Goal: Task Accomplishment & Management: Manage account settings

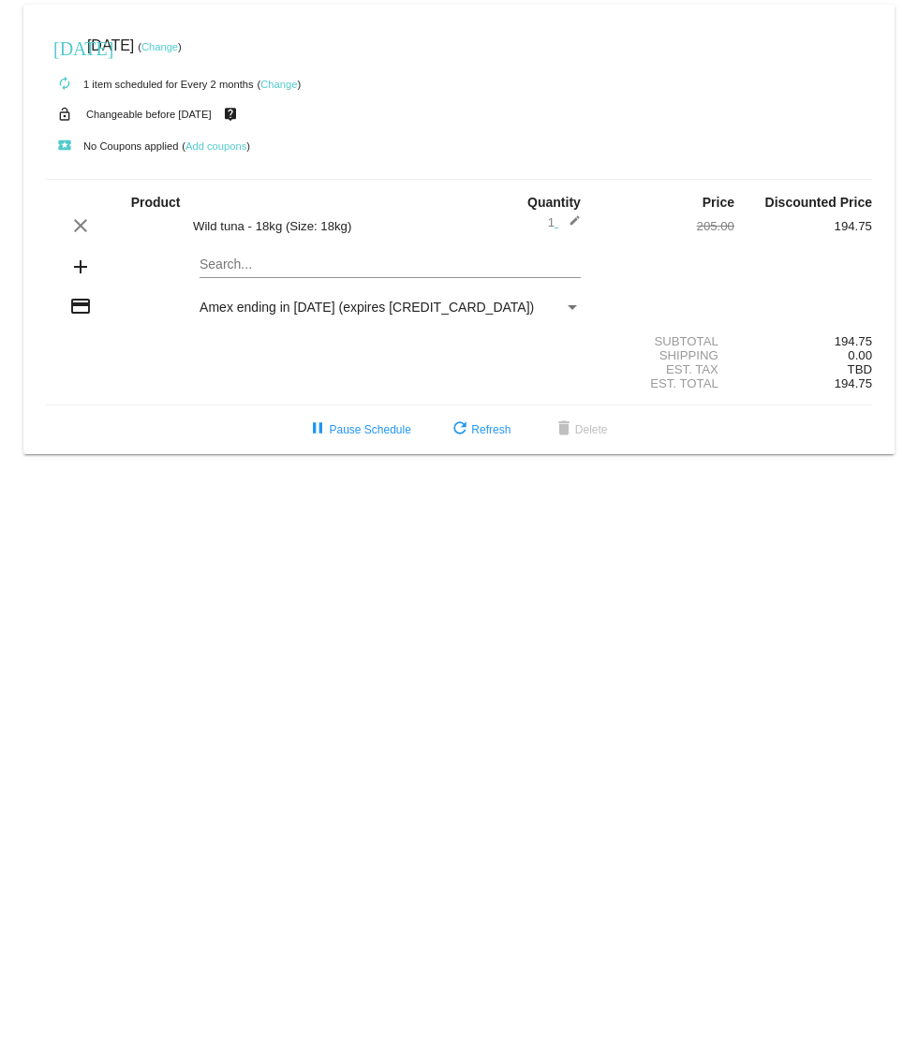
click at [195, 114] on small "Changeable before [DATE]" at bounding box center [148, 114] width 125 height 11
click at [198, 112] on small "Changeable before [DATE]" at bounding box center [148, 114] width 125 height 11
click at [284, 91] on div "autorenew 1 item scheduled for Every 2 months ( Change )" at bounding box center [459, 83] width 826 height 37
click at [310, 214] on mat-card-content "Product Quantity Price Discounted Price clear Wild tuna - 18kg (Size: 18kg) 1 e…" at bounding box center [459, 292] width 826 height 227
click at [575, 219] on mat-icon "edit" at bounding box center [569, 225] width 22 height 22
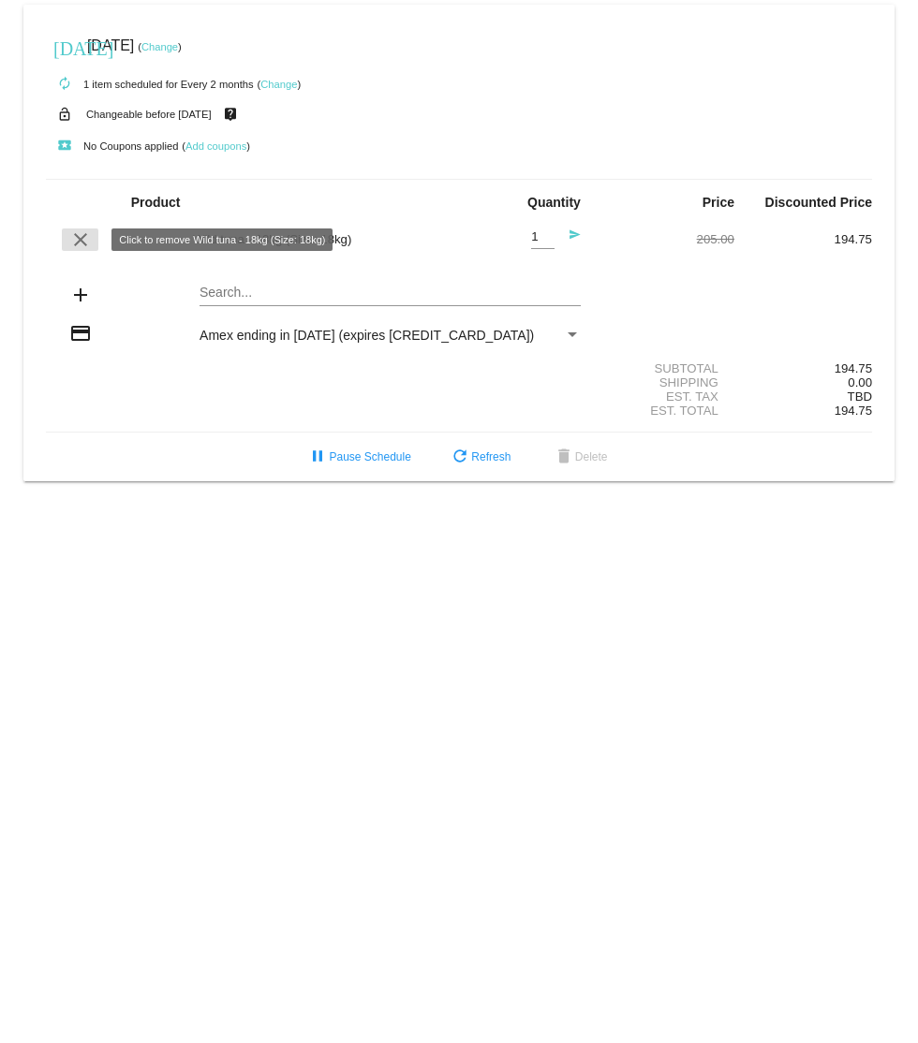
click at [81, 236] on mat-icon "clear" at bounding box center [80, 239] width 22 height 22
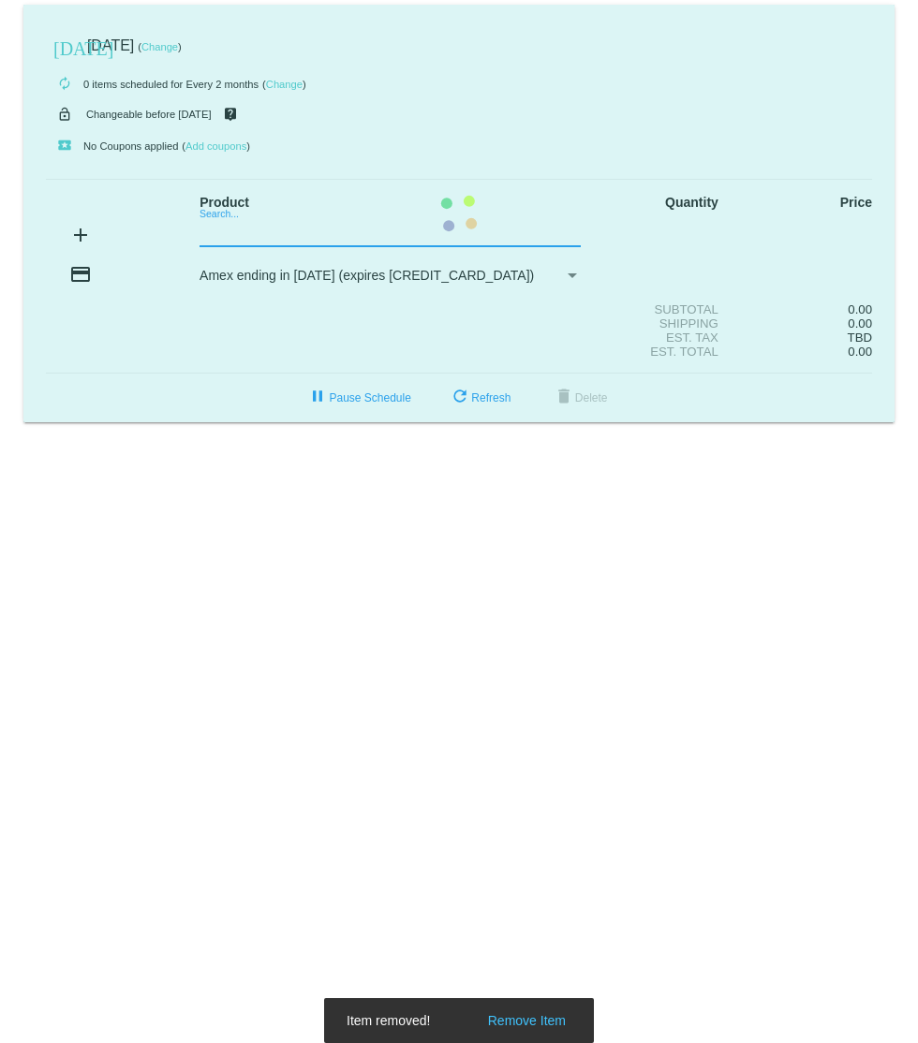
click at [246, 241] on mat-card "today Oct 20 2025 ( Change ) autorenew 0 items scheduled for Every 2 months ( C…" at bounding box center [458, 214] width 871 height 418
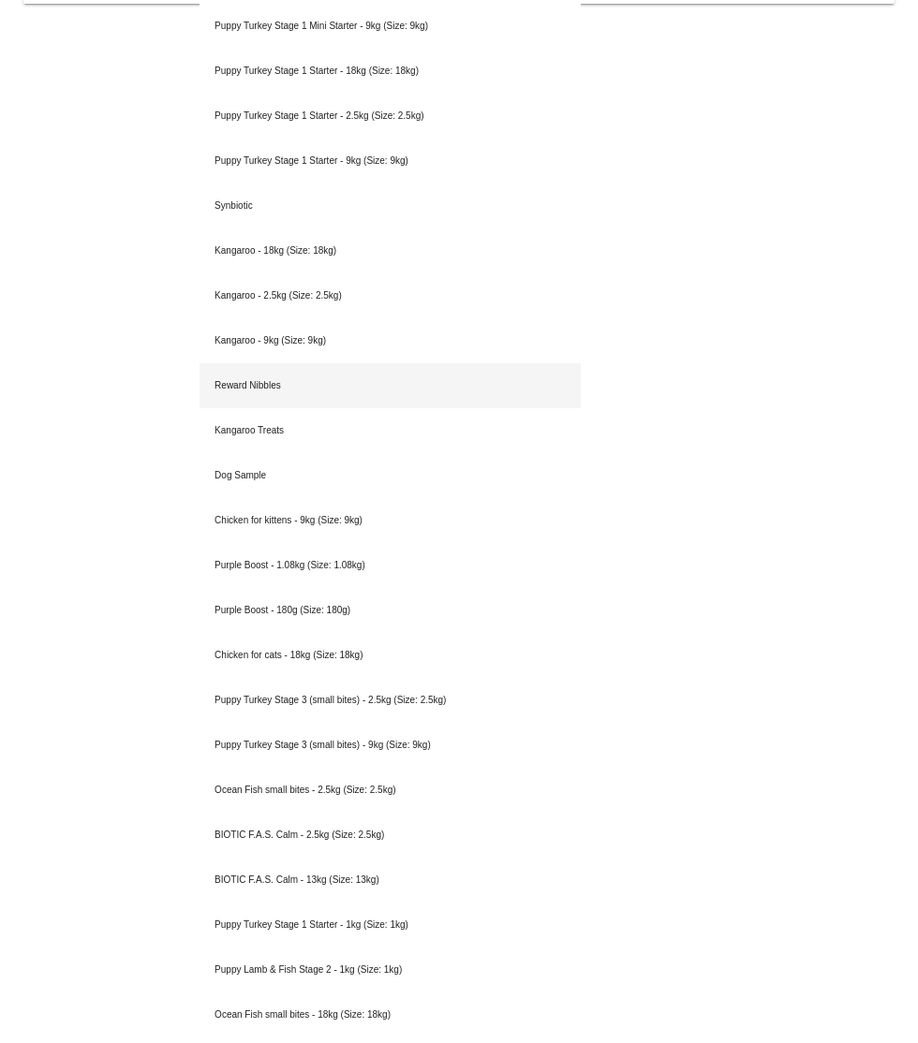
scroll to position [412, 0]
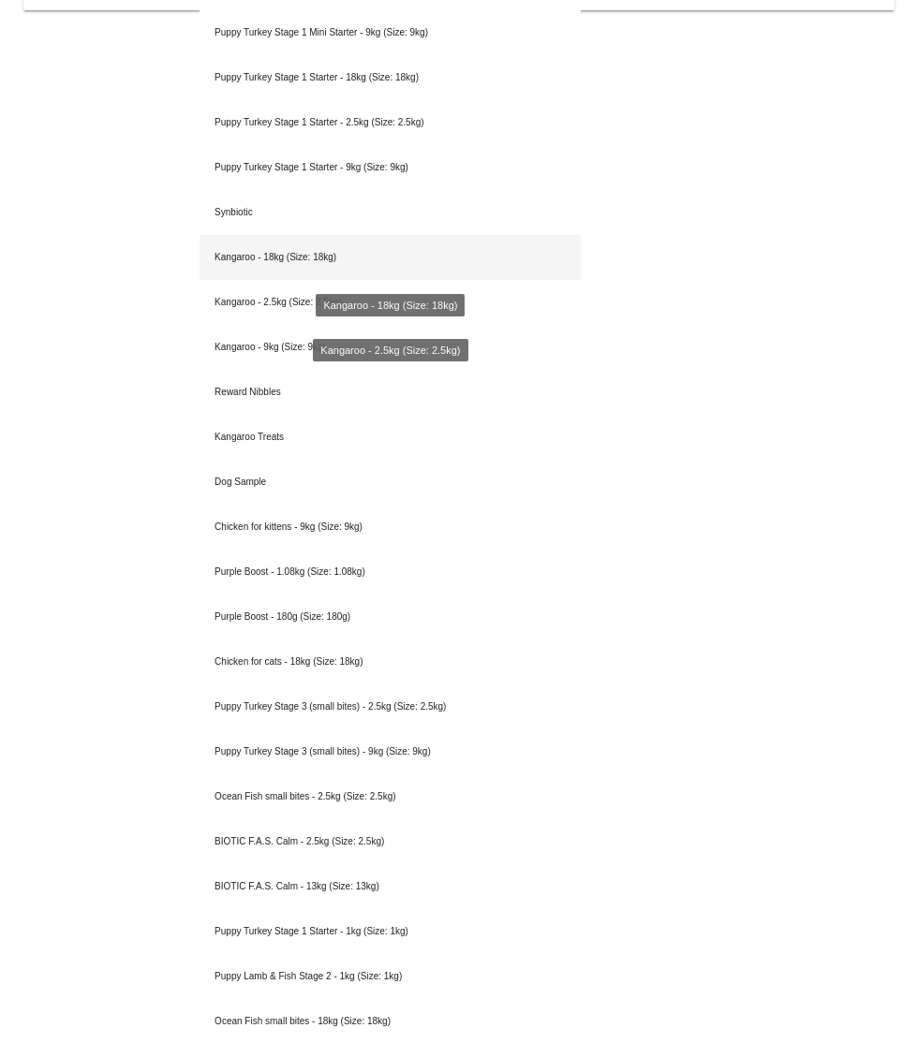
click at [307, 256] on div "Kangaroo - 18kg (Size: 18kg)" at bounding box center [389, 257] width 381 height 45
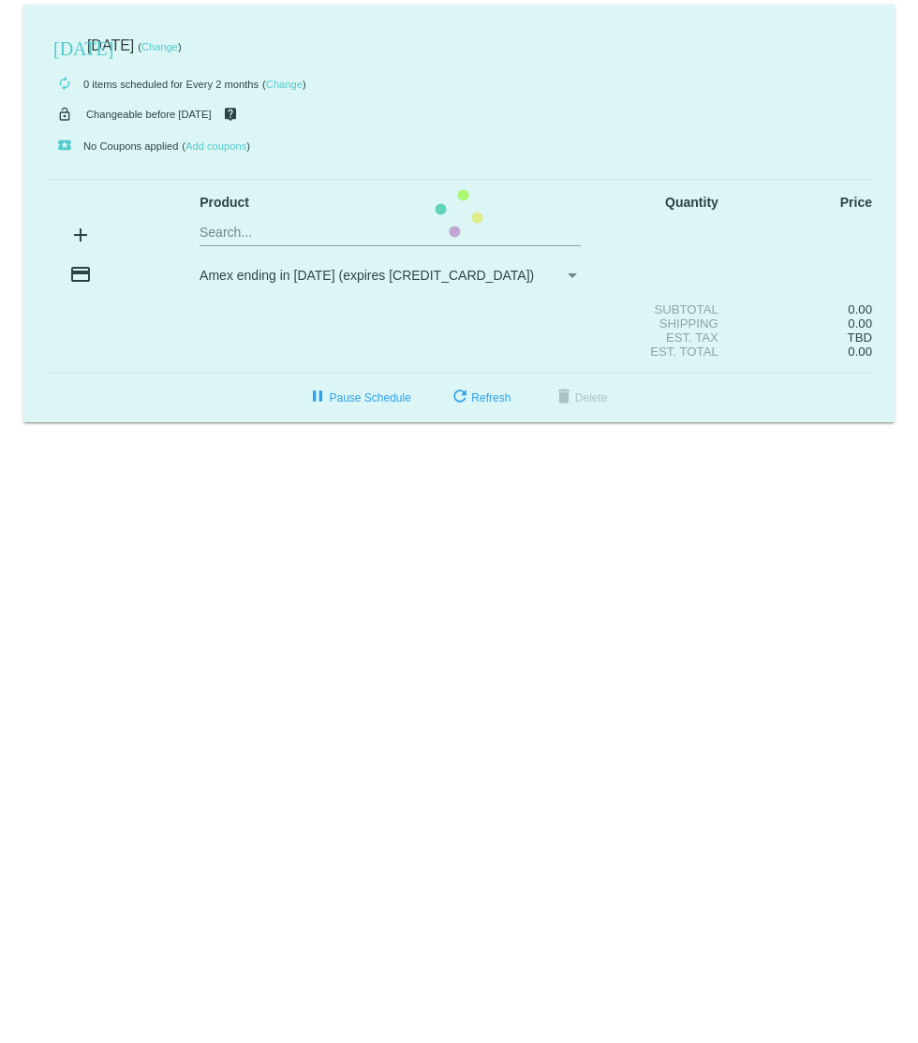
scroll to position [0, 0]
